Goal: Transaction & Acquisition: Obtain resource

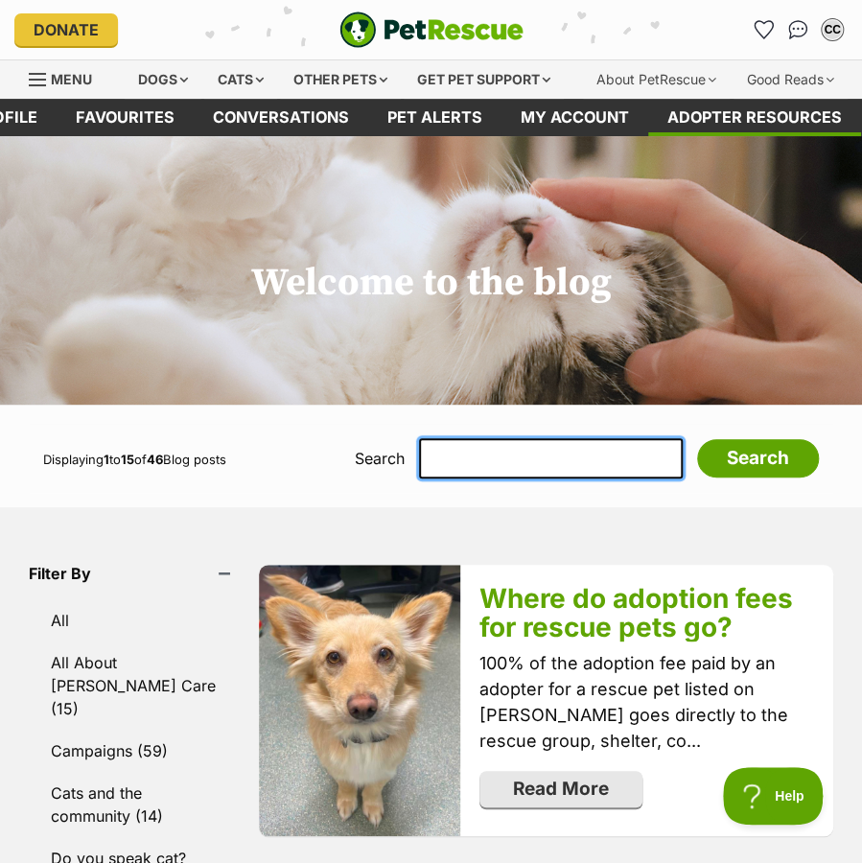
click at [510, 469] on input "text" at bounding box center [551, 458] width 264 height 40
click at [246, 88] on div "Cats" at bounding box center [240, 79] width 73 height 38
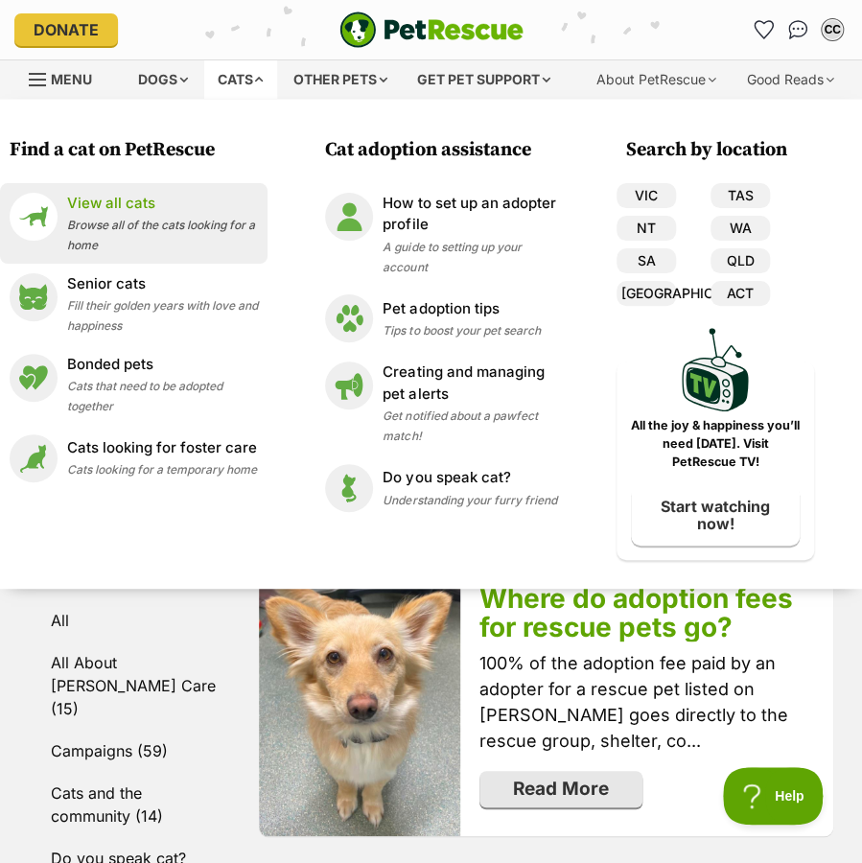
click at [105, 201] on p "View all cats" at bounding box center [162, 204] width 191 height 22
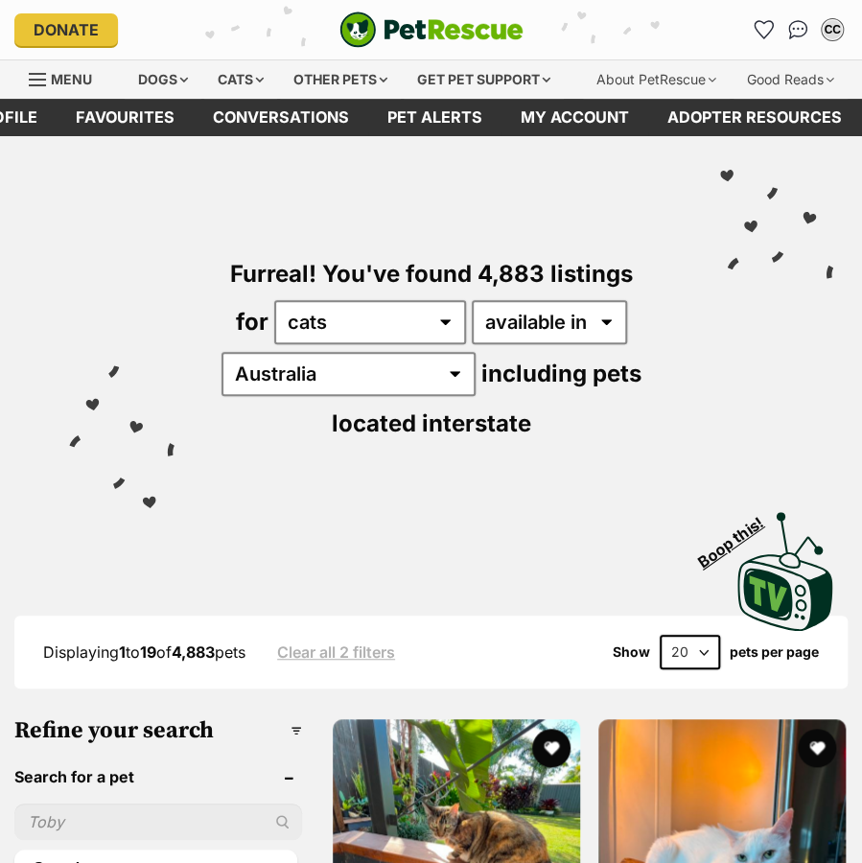
click at [123, 813] on input "text" at bounding box center [158, 822] width 288 height 36
type input "tucker"
click at [14, 850] on button "Search" at bounding box center [155, 869] width 283 height 38
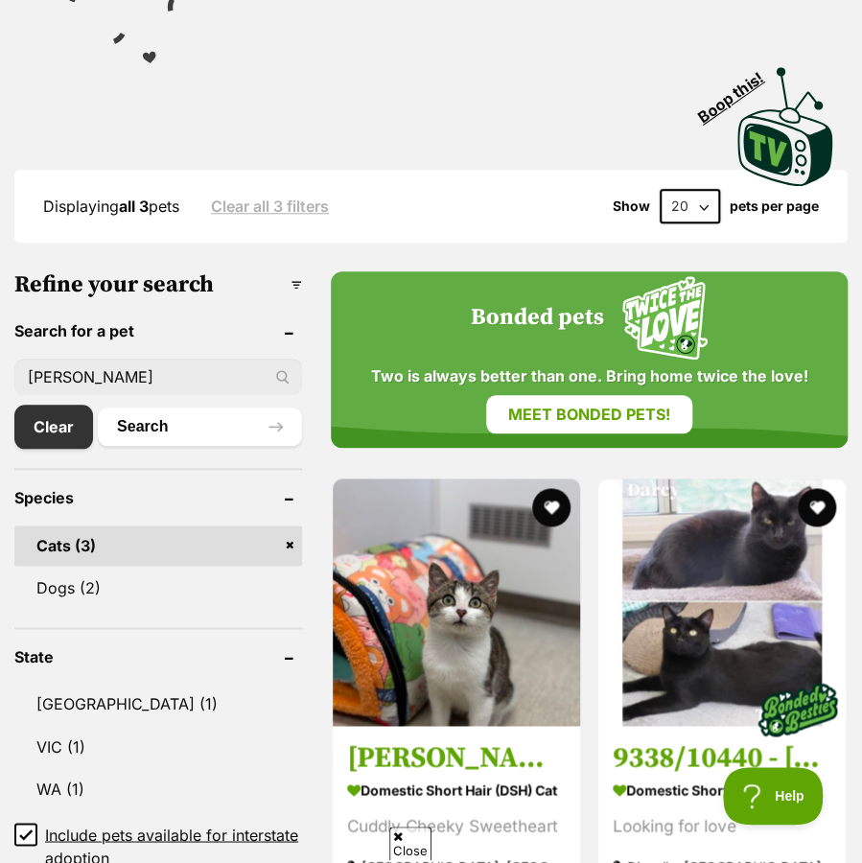
scroll to position [756, 0]
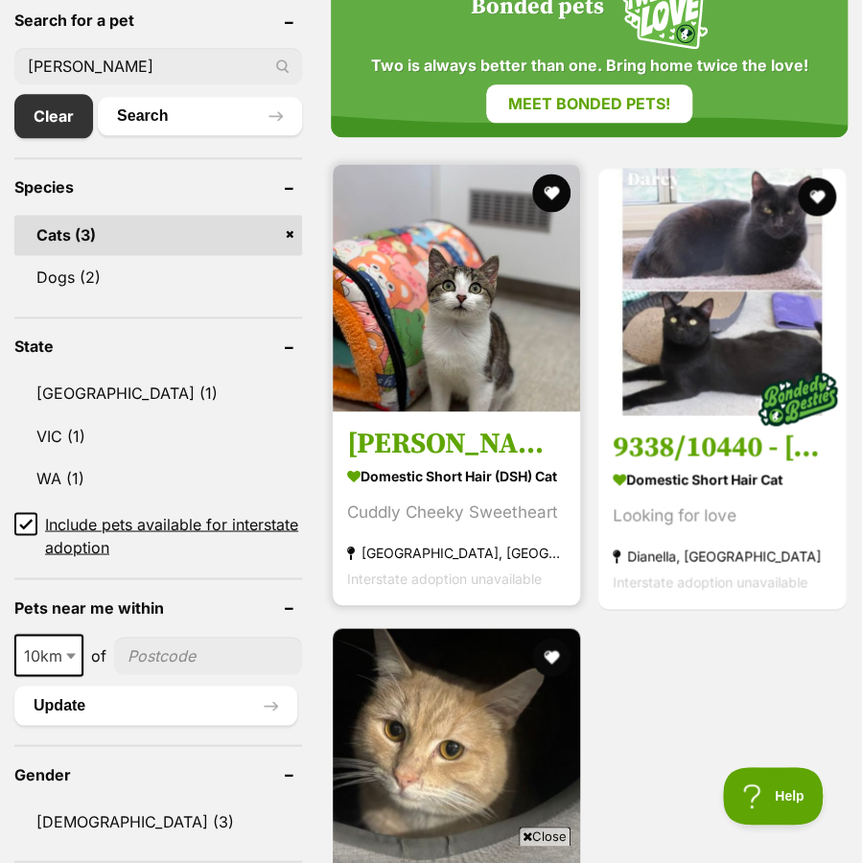
click at [427, 484] on strong "Domestic Short Hair (DSH) Cat" at bounding box center [456, 476] width 219 height 28
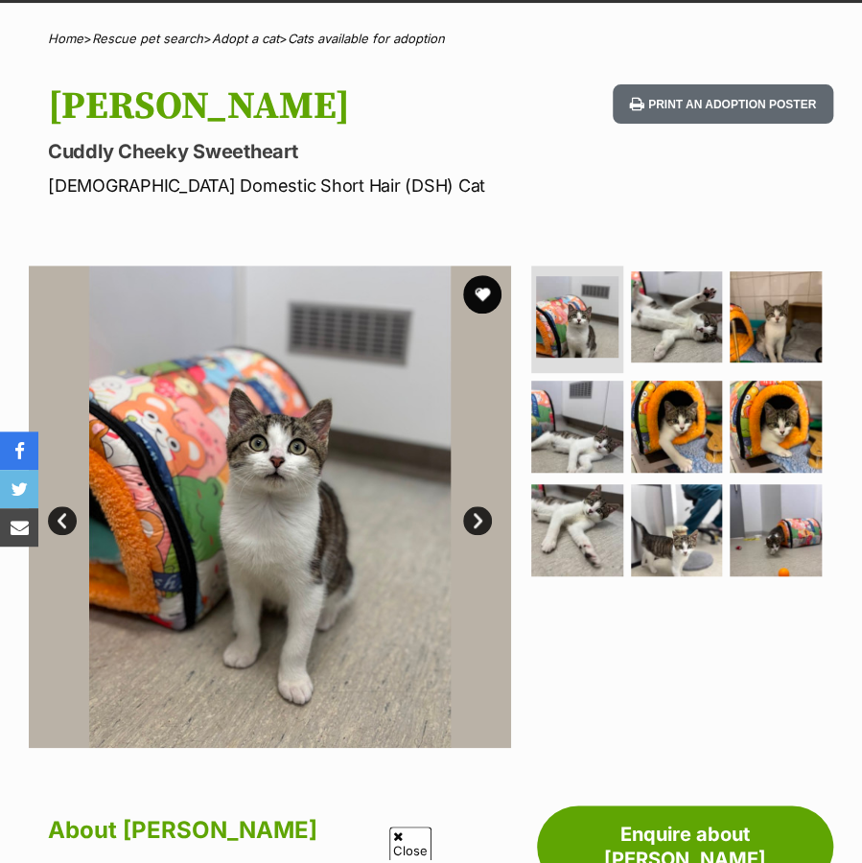
click at [464, 513] on link "Next" at bounding box center [477, 520] width 29 height 29
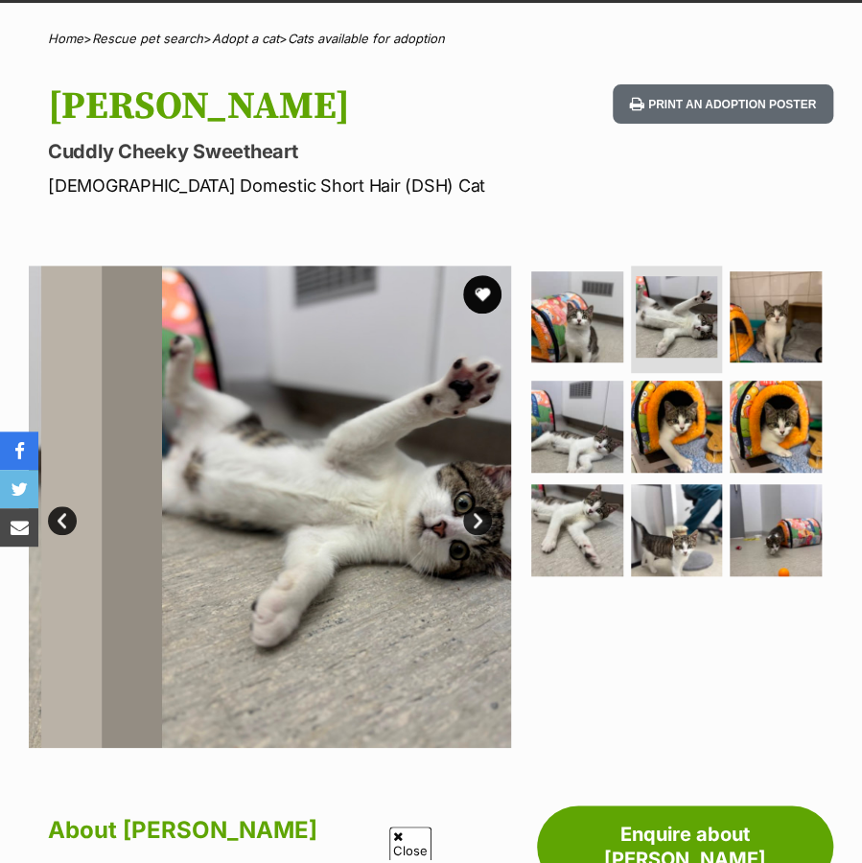
click at [465, 513] on link "Next" at bounding box center [477, 520] width 29 height 29
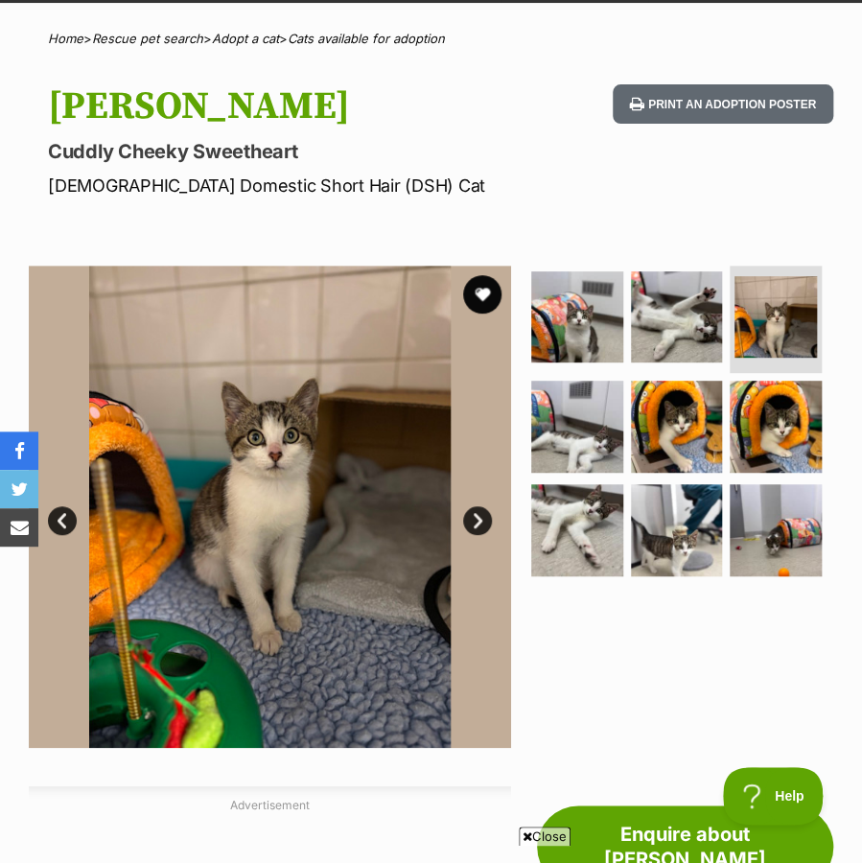
click at [466, 513] on link "Next" at bounding box center [477, 520] width 29 height 29
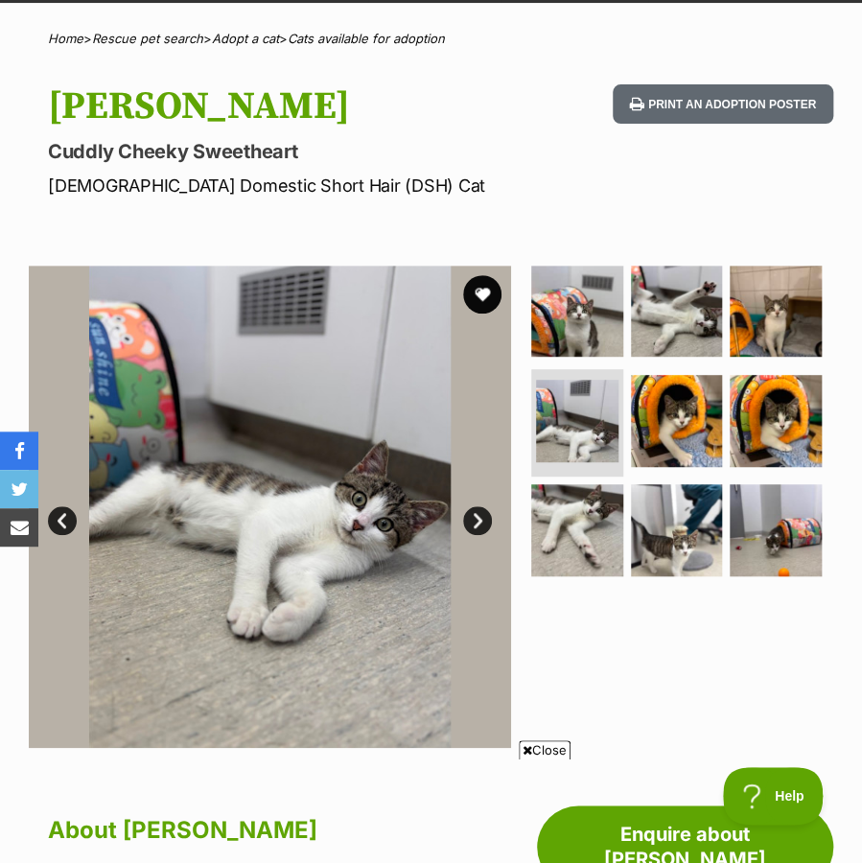
click at [466, 513] on link "Next" at bounding box center [477, 520] width 29 height 29
